Goal: Information Seeking & Learning: Find specific fact

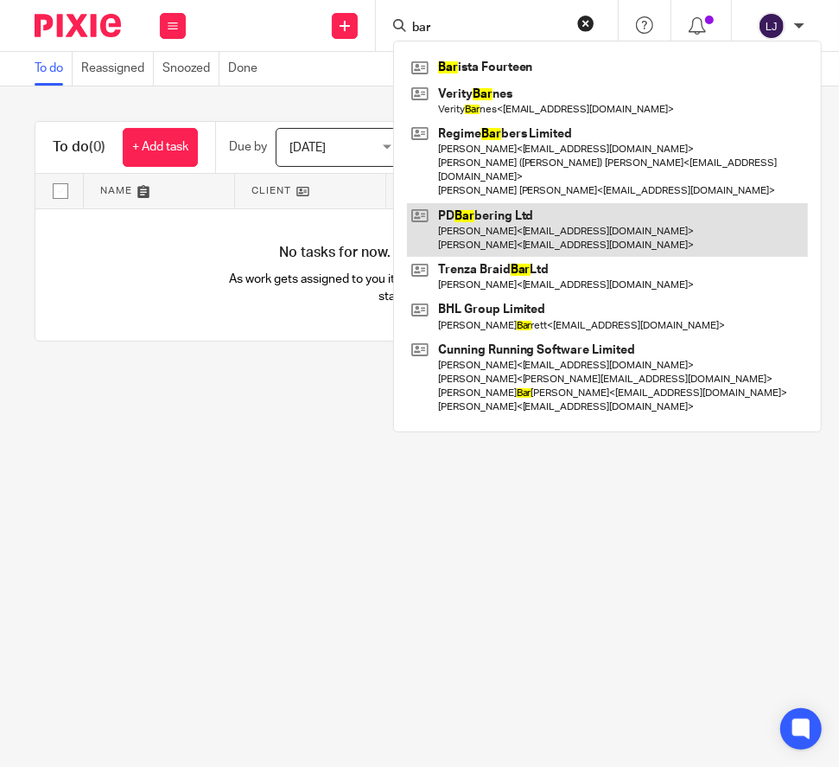
type input "bar"
click at [564, 214] on link at bounding box center [607, 230] width 401 height 54
click at [484, 219] on link at bounding box center [607, 230] width 401 height 54
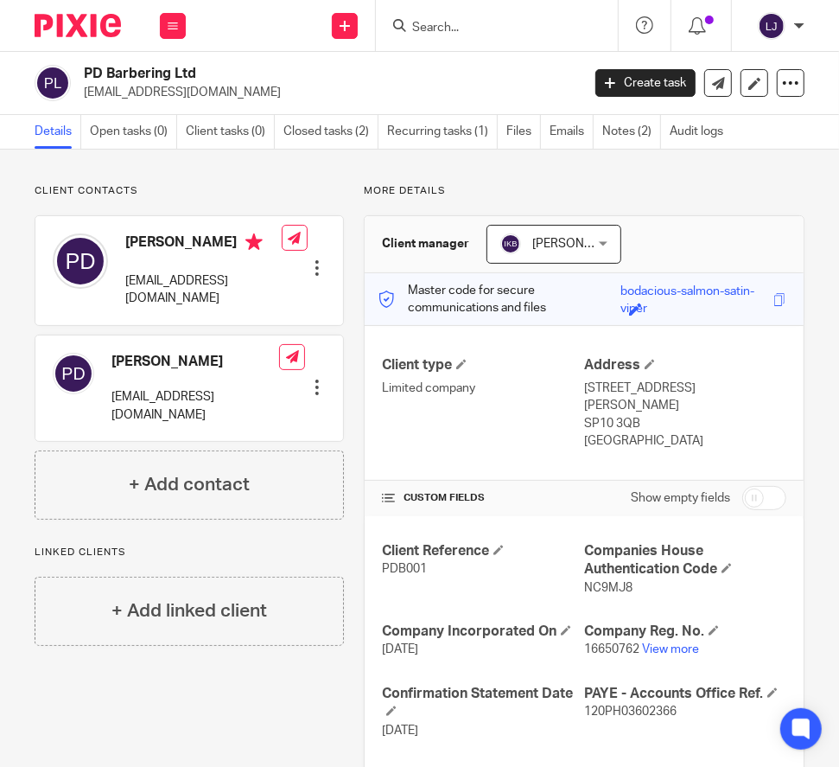
drag, startPoint x: 570, startPoint y: 389, endPoint x: 659, endPoint y: 449, distance: 106.9
click at [659, 449] on div "Client type Limited company Address [STREET_ADDRESS][PERSON_NAME] SP10 3QB [GEO…" at bounding box center [584, 403] width 439 height 156
copy div "Address [STREET_ADDRESS][PERSON_NAME]"
click at [676, 489] on label "Show empty fields" at bounding box center [680, 497] width 99 height 17
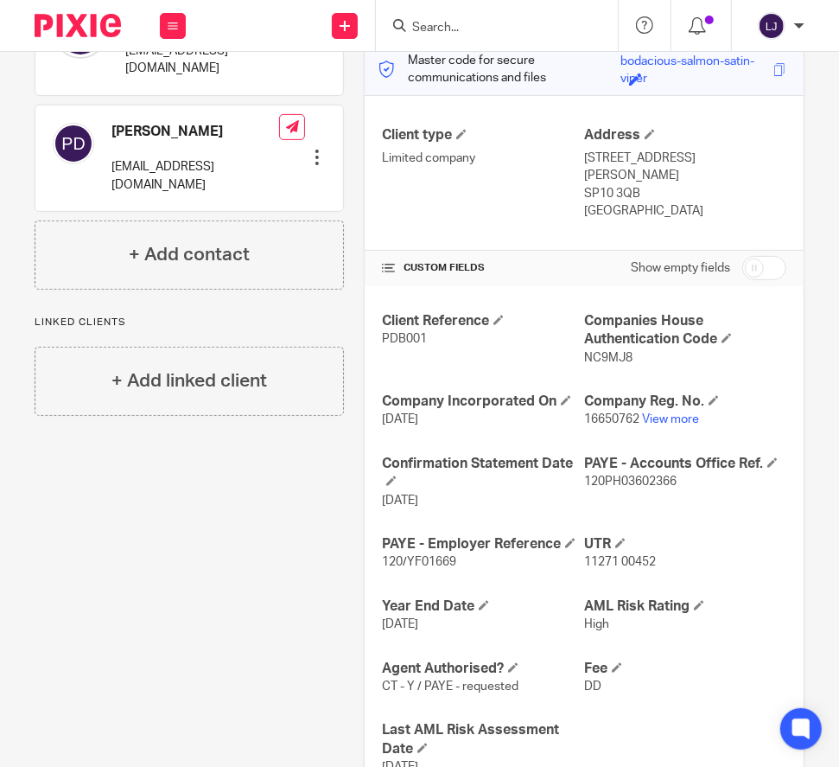
scroll to position [258, 0]
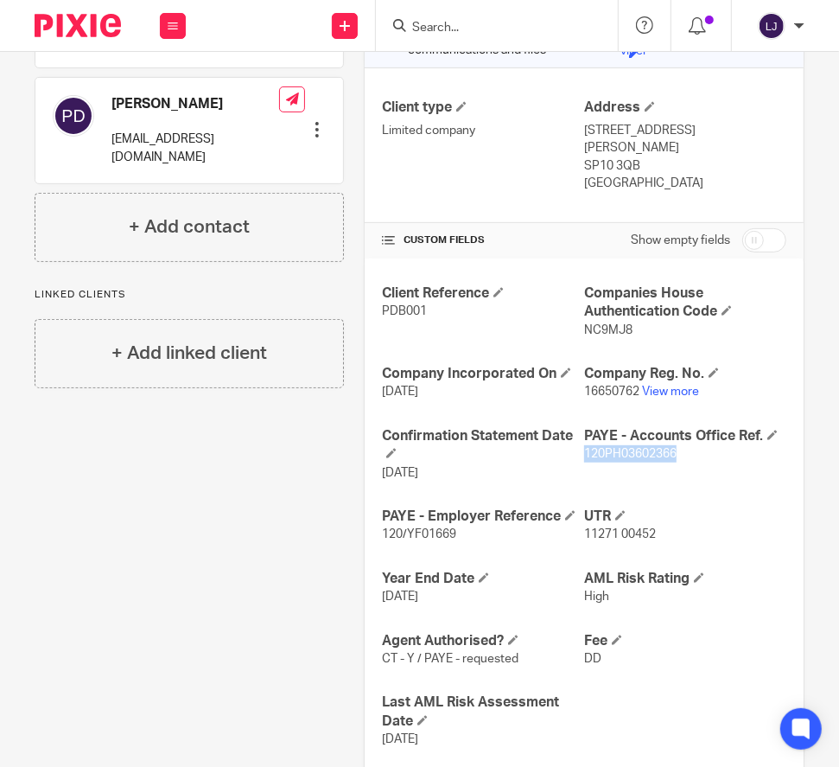
drag, startPoint x: 672, startPoint y: 435, endPoint x: 572, endPoint y: 435, distance: 99.4
click at [584, 445] on p "120PH03602366" at bounding box center [685, 453] width 202 height 17
copy span "120PH03602366"
click at [624, 650] on p "DD" at bounding box center [685, 658] width 202 height 17
drag, startPoint x: 646, startPoint y: 520, endPoint x: 571, endPoint y: 520, distance: 75.2
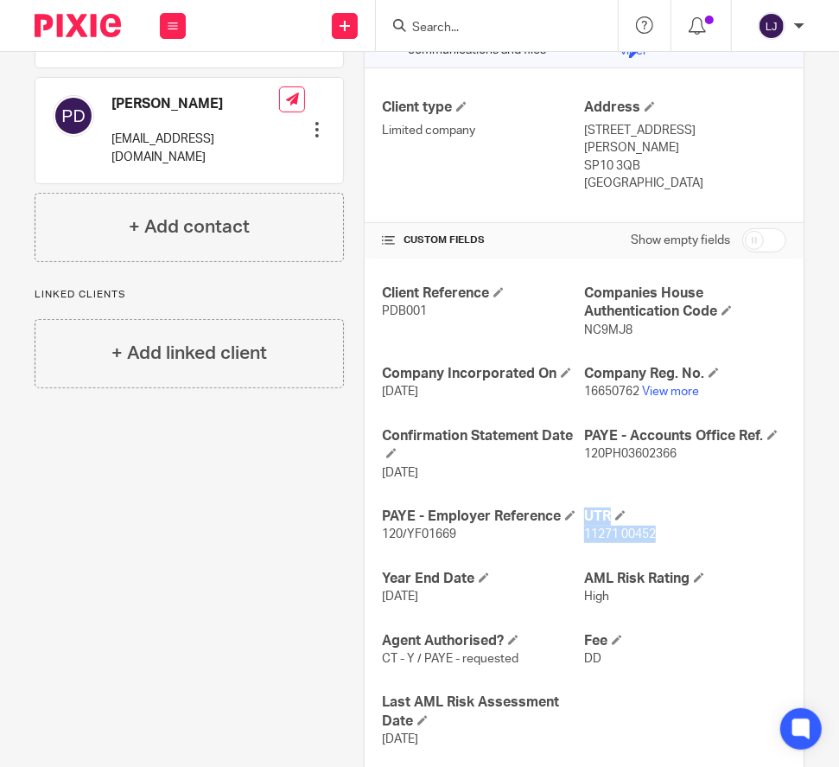
click at [571, 520] on div "Client Reference PDB001 Companies House Authentication Code NC9MJ8 Company Inco…" at bounding box center [584, 516] width 439 height 516
click at [698, 507] on h4 "UTR" at bounding box center [685, 516] width 202 height 18
drag, startPoint x: 646, startPoint y: 517, endPoint x: 572, endPoint y: 525, distance: 74.0
click at [584, 525] on p "11271 00452" at bounding box center [685, 533] width 202 height 17
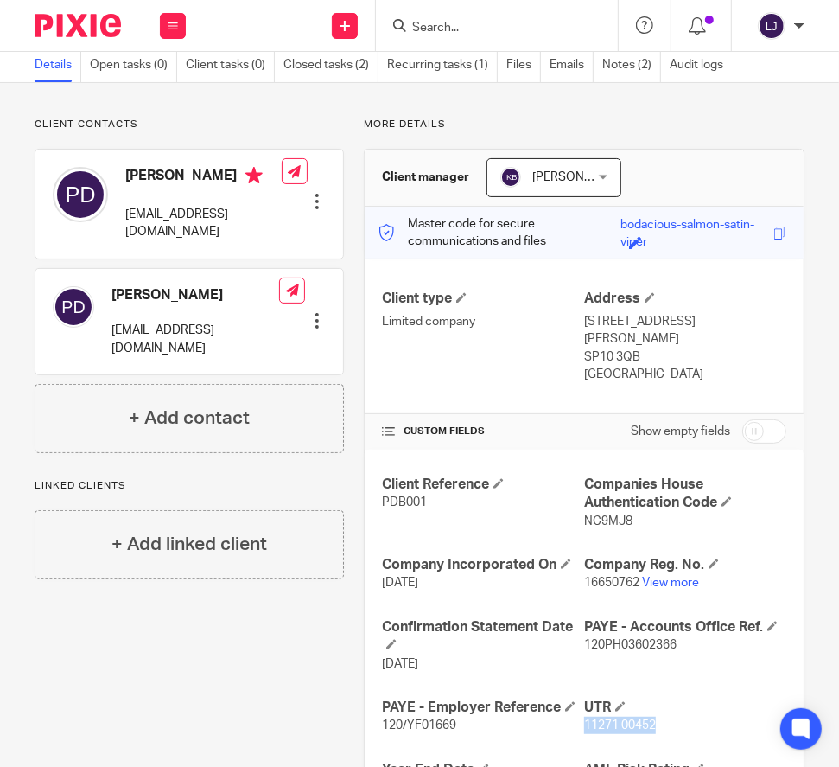
scroll to position [0, 0]
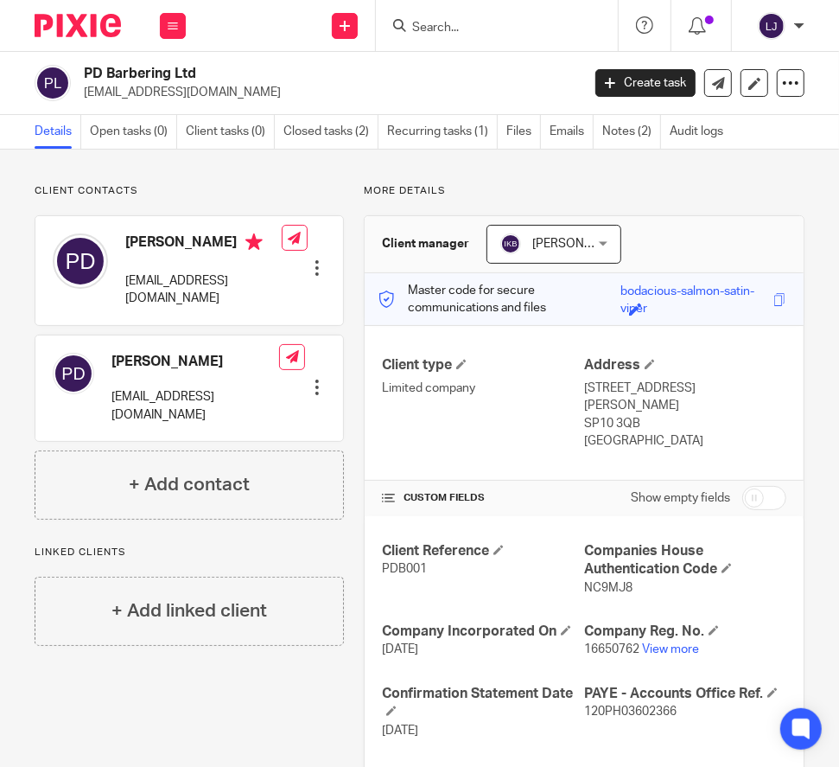
click at [313, 259] on div at bounding box center [317, 267] width 17 height 17
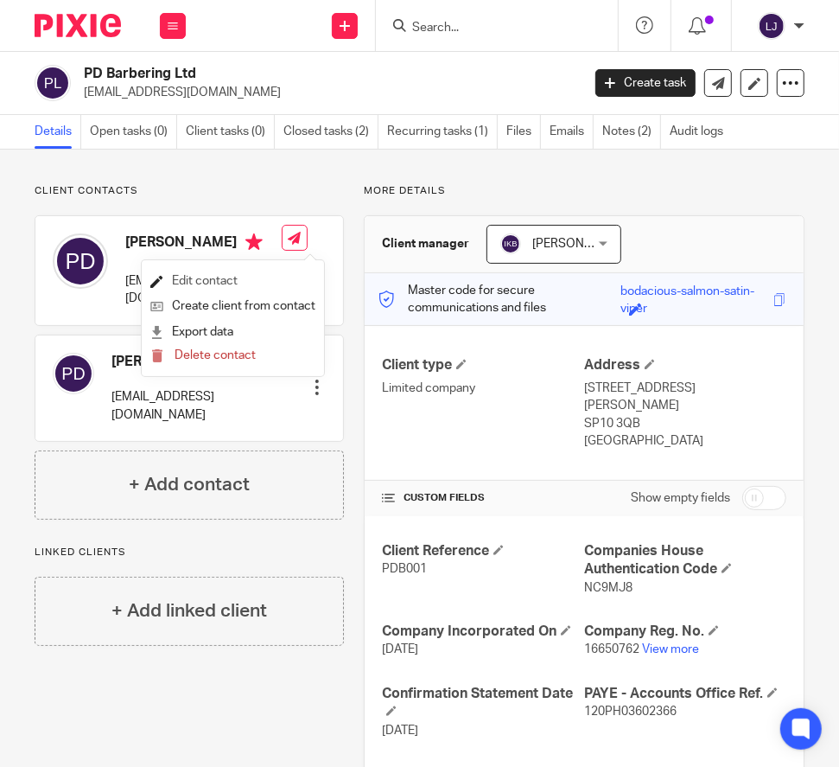
click at [260, 274] on link "Edit contact" at bounding box center [232, 281] width 165 height 25
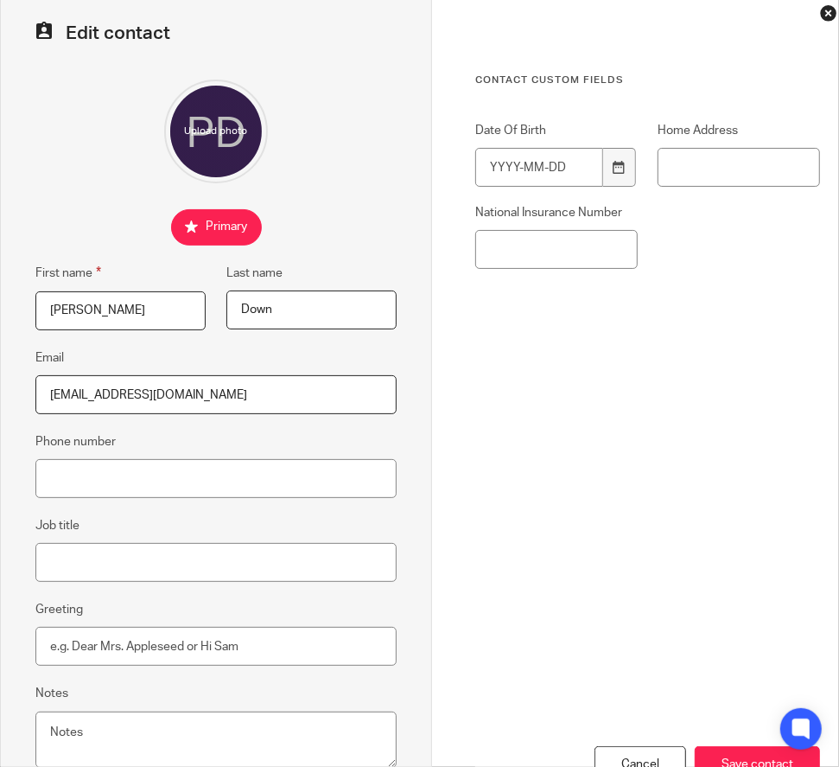
scroll to position [56, 0]
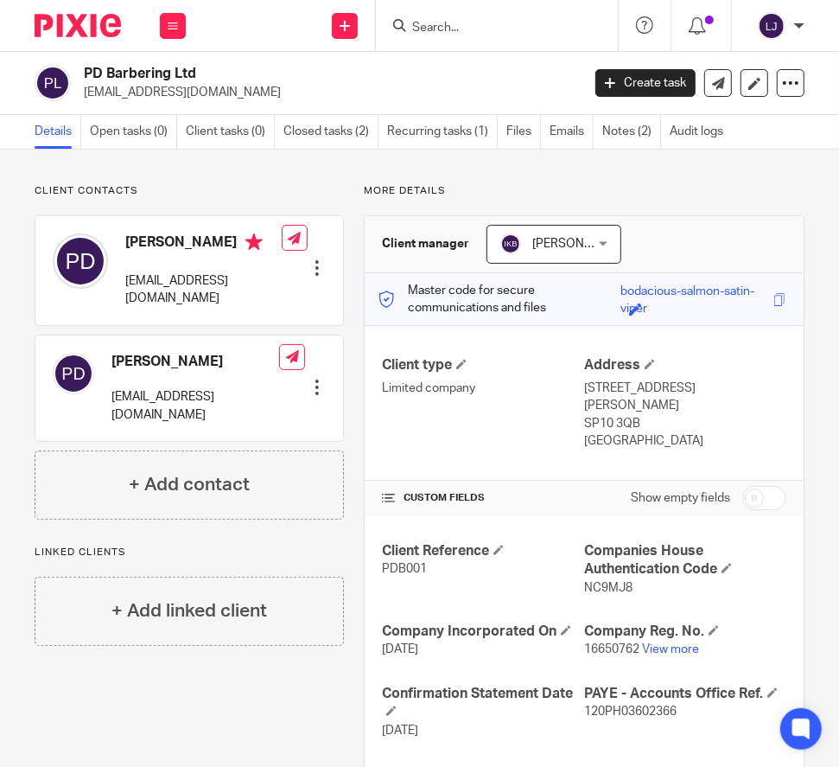
click at [495, 39] on div at bounding box center [497, 25] width 242 height 51
click at [493, 37] on div at bounding box center [497, 25] width 242 height 51
click at [448, 32] on input "Search" at bounding box center [489, 29] width 156 height 16
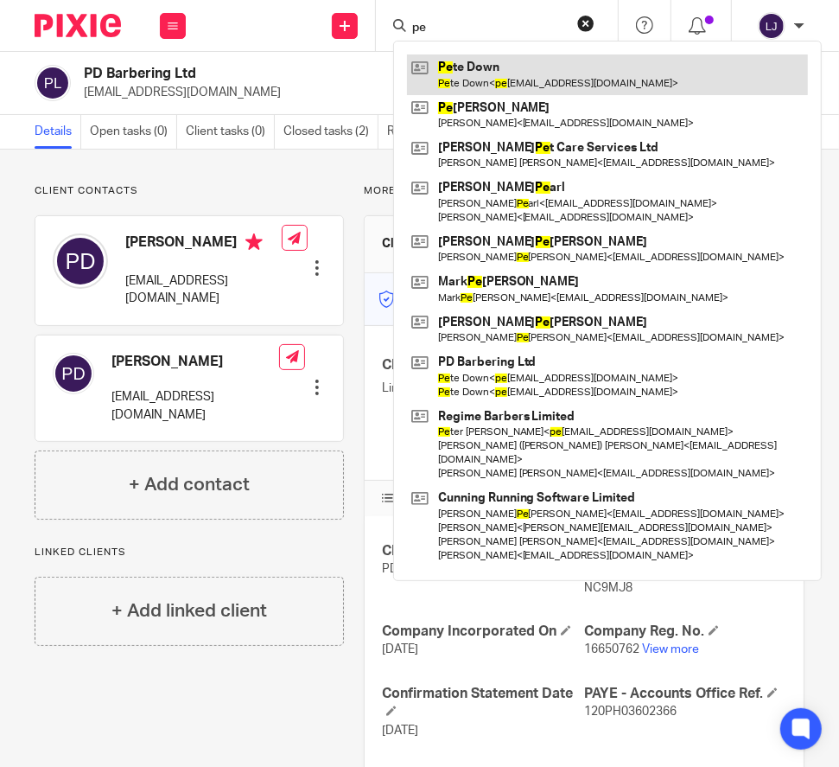
type input "pe"
click at [477, 72] on link at bounding box center [607, 74] width 401 height 40
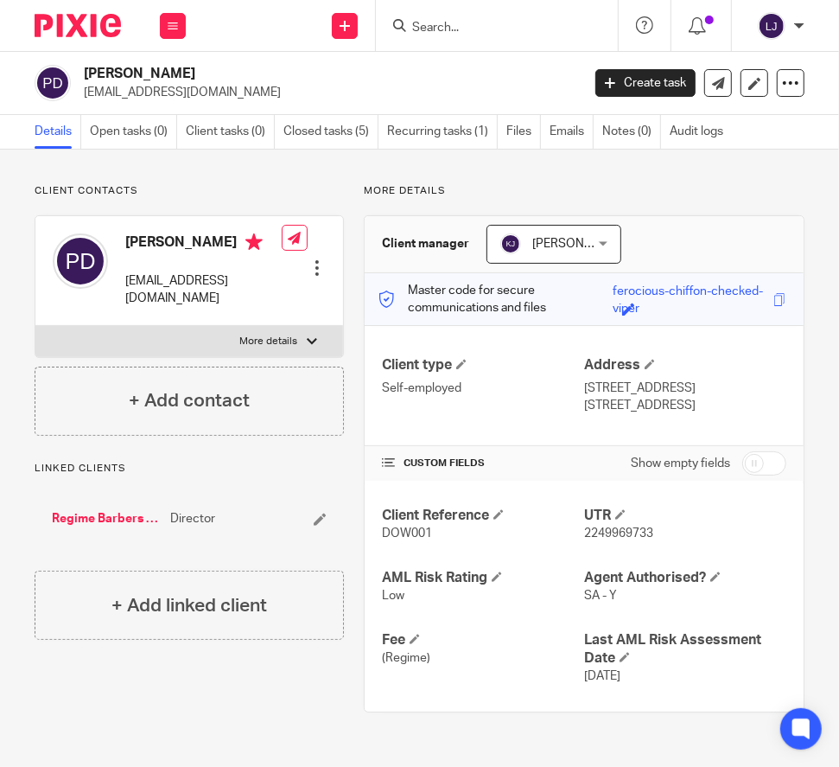
click at [441, 23] on input "Search" at bounding box center [489, 29] width 156 height 16
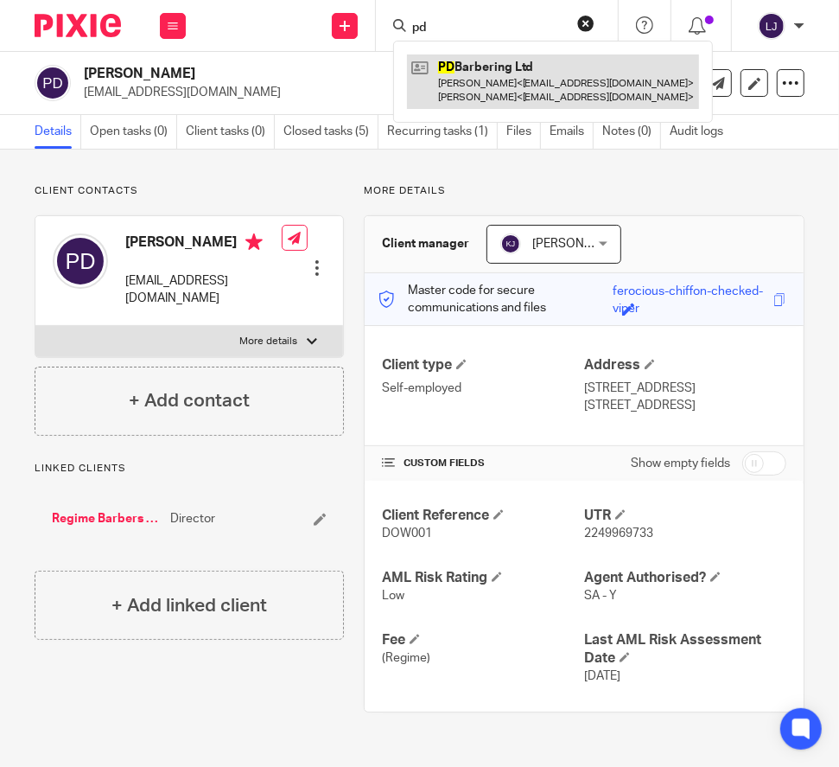
type input "pd"
click at [459, 86] on link at bounding box center [553, 81] width 292 height 54
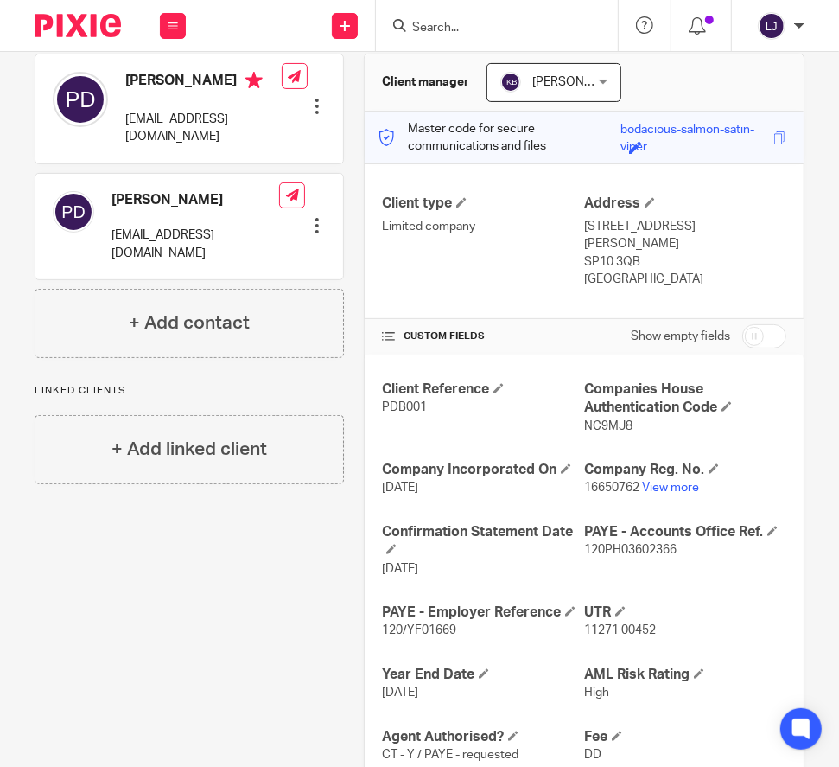
scroll to position [93, 0]
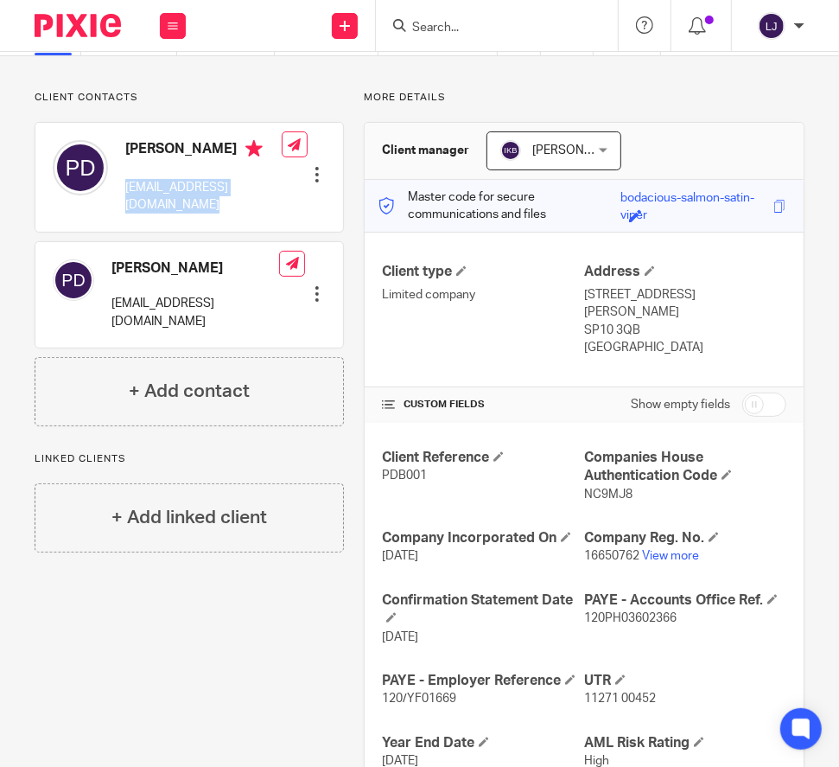
drag, startPoint x: 268, startPoint y: 184, endPoint x: 123, endPoint y: 188, distance: 145.3
click at [123, 188] on div "[PERSON_NAME] [EMAIL_ADDRESS][DOMAIN_NAME] Edit contact Create client from cont…" at bounding box center [189, 177] width 308 height 109
copy div "[EMAIL_ADDRESS][DOMAIN_NAME]"
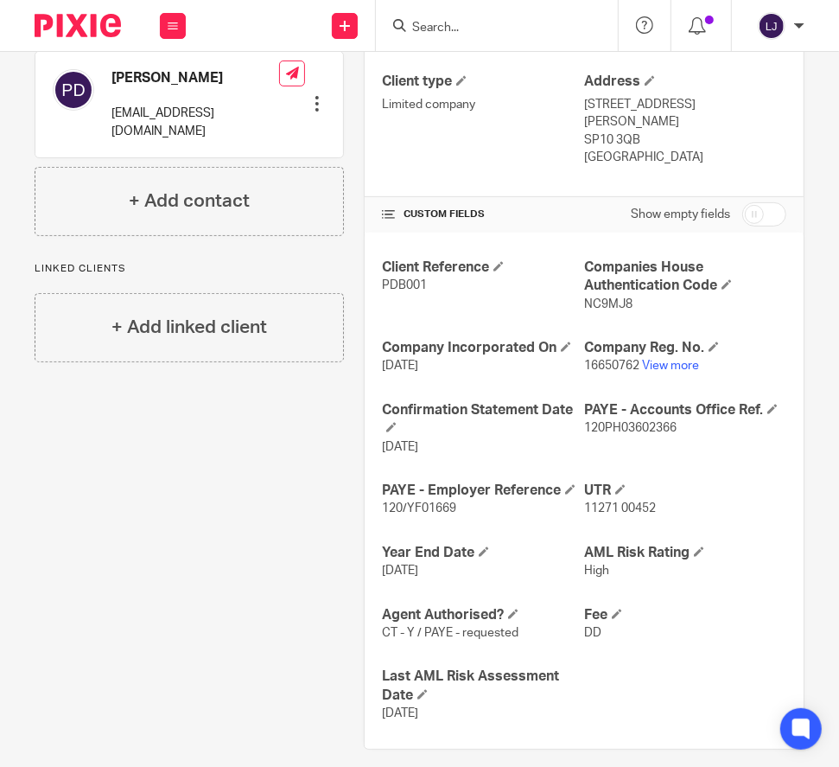
scroll to position [0, 0]
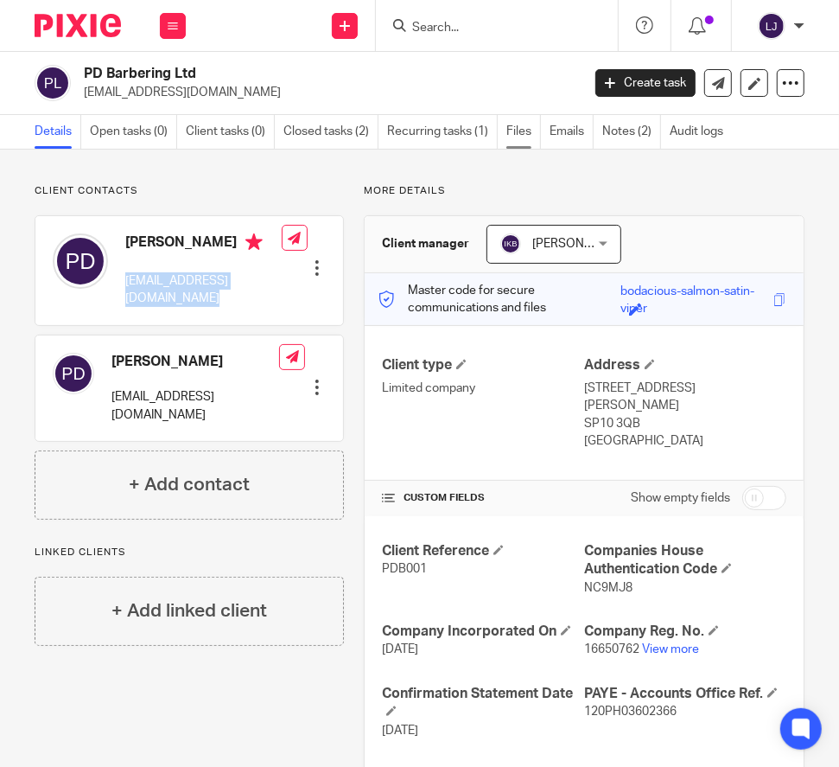
click at [515, 137] on link "Files" at bounding box center [523, 132] width 35 height 34
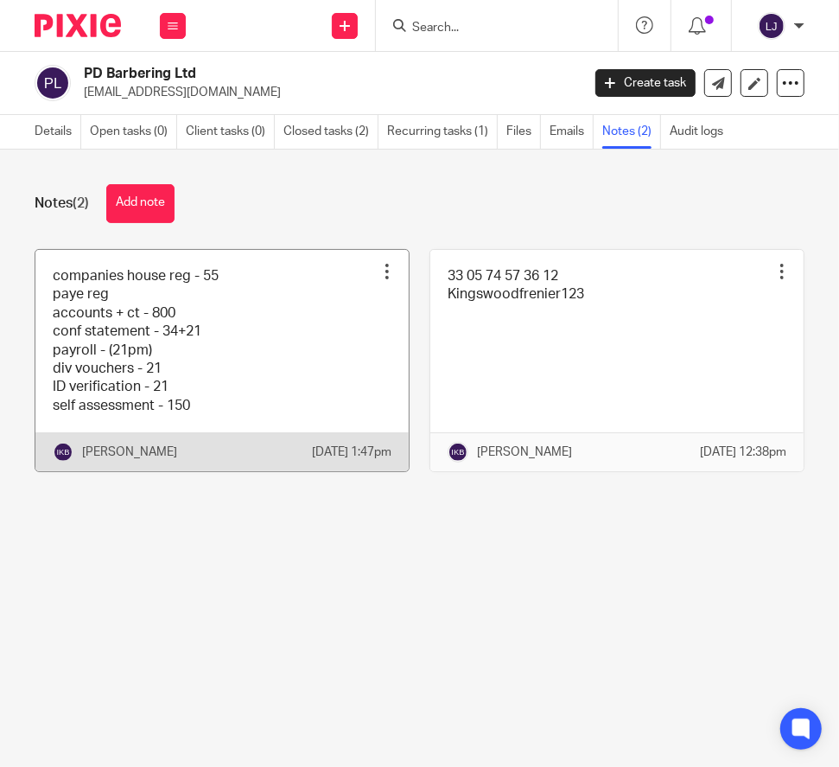
click at [264, 402] on link at bounding box center [221, 361] width 373 height 222
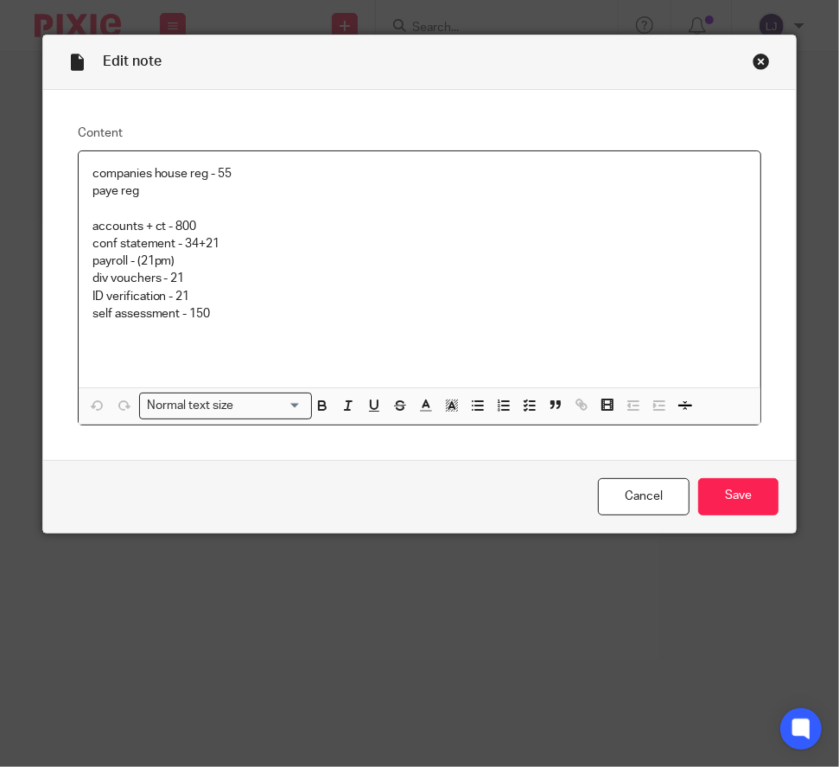
click at [753, 61] on div "Close this dialog window" at bounding box center [761, 61] width 17 height 17
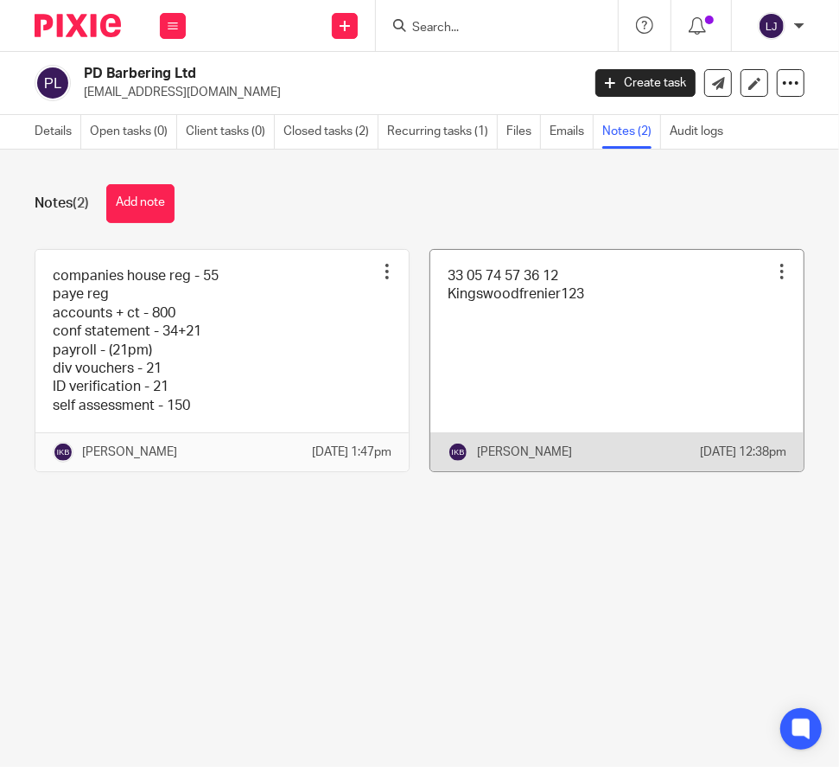
click at [480, 378] on link at bounding box center [616, 361] width 373 height 222
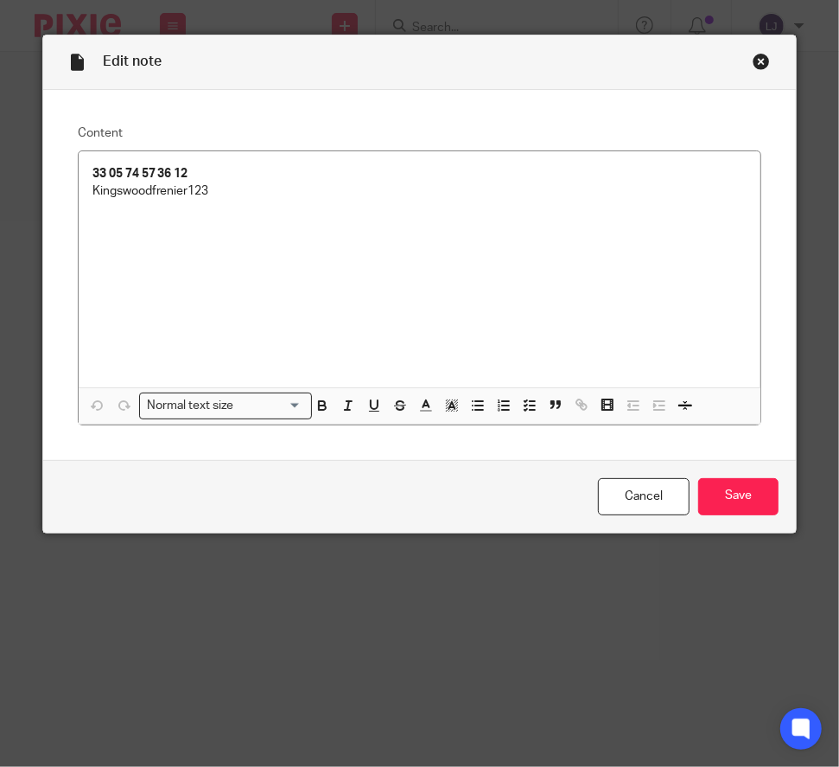
click at [753, 57] on div "Close this dialog window" at bounding box center [761, 61] width 17 height 17
